Goal: Navigation & Orientation: Go to known website

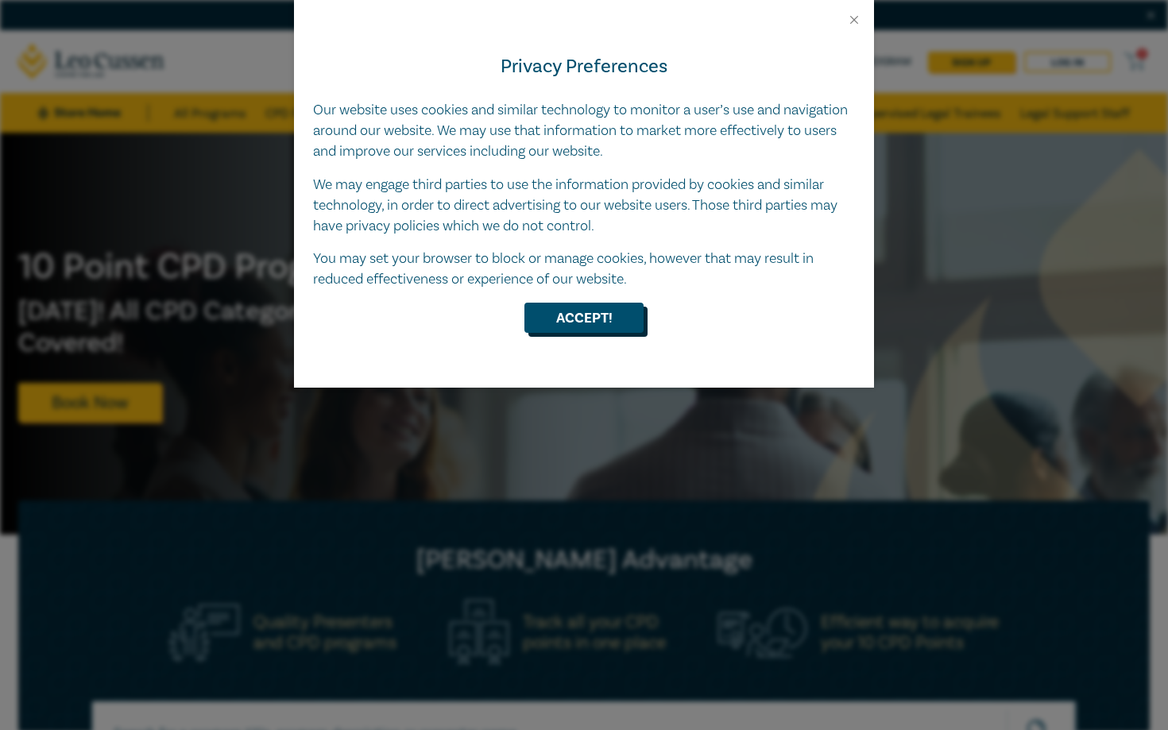
click at [564, 312] on button "Accept!" at bounding box center [583, 318] width 119 height 30
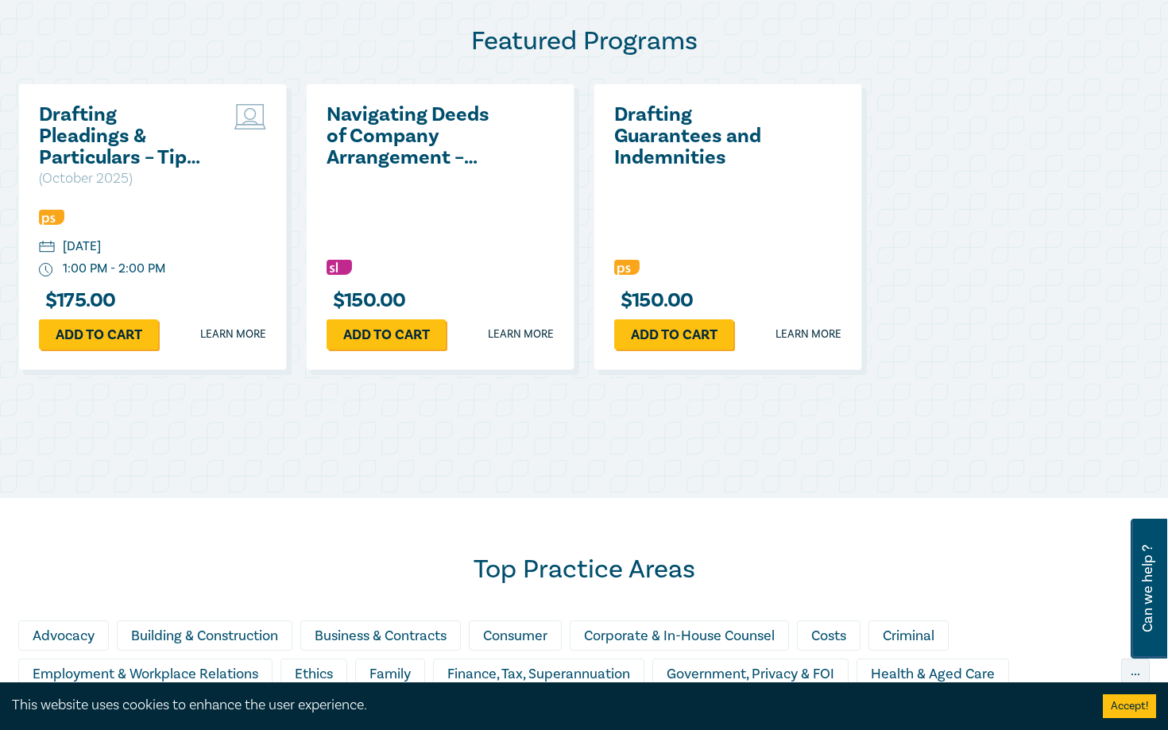
scroll to position [844, 0]
